Goal: Task Accomplishment & Management: Manage account settings

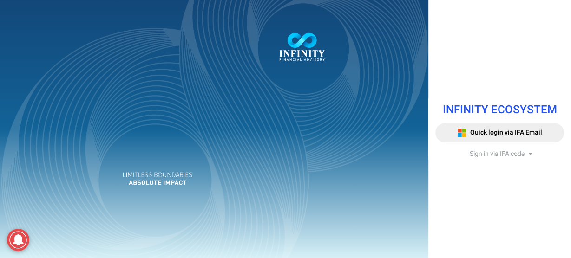
click at [498, 153] on span "Sign in via IFA code" at bounding box center [496, 154] width 55 height 10
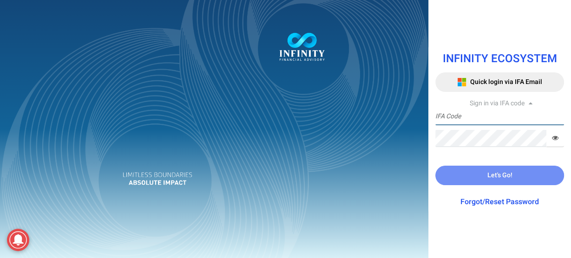
type input "IFA0064"
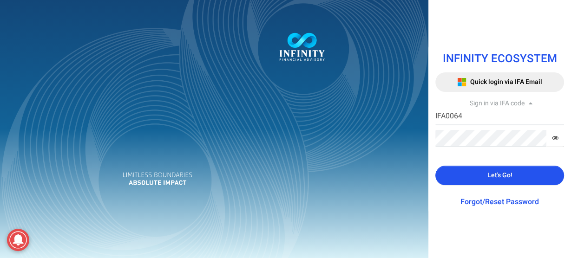
click at [493, 175] on span "Let's Go!" at bounding box center [499, 175] width 25 height 10
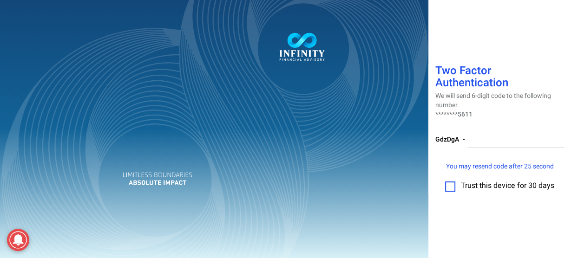
click at [448, 188] on label at bounding box center [450, 187] width 10 height 10
click at [450, 183] on input "checkbox" at bounding box center [450, 183] width 0 height 0
click at [491, 147] on input "number" at bounding box center [515, 139] width 97 height 17
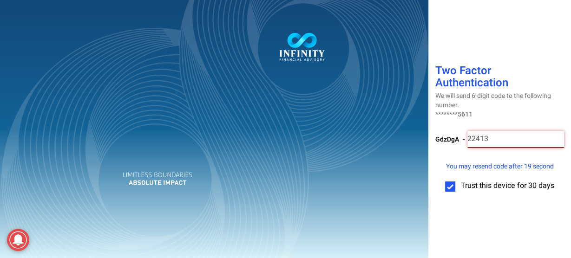
type input "224130"
